Goal: Task Accomplishment & Management: Manage account settings

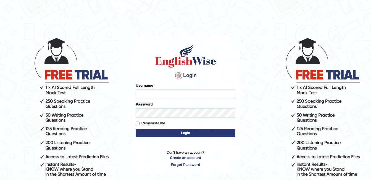
type input "ambikasharma"
click at [144, 123] on label "Remember me" at bounding box center [150, 123] width 29 height 6
click at [140, 123] on input "Remember me" at bounding box center [138, 123] width 4 height 4
checkbox input "true"
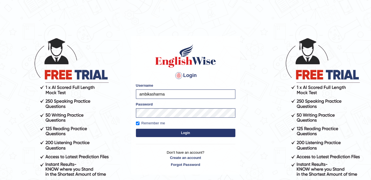
click at [163, 132] on button "Login" at bounding box center [186, 133] width 100 height 8
